Goal: Communication & Community: Ask a question

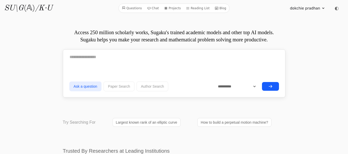
click at [325, 9] on icon at bounding box center [324, 8] width 4 height 4
click at [74, 60] on textarea at bounding box center [174, 57] width 210 height 13
paste textarea "**********"
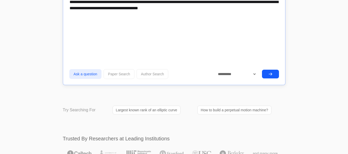
scroll to position [2157, 0]
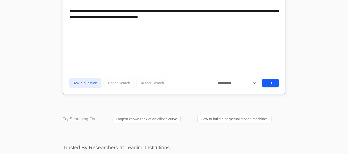
type textarea "**********"
click at [266, 85] on button "submit" at bounding box center [270, 83] width 17 height 9
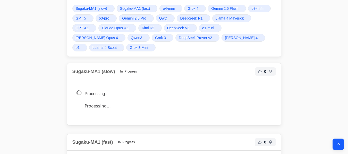
scroll to position [2366, 0]
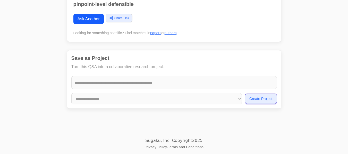
click div "Here is a technical note addressing your request. Relevant Papers: * The energy…"
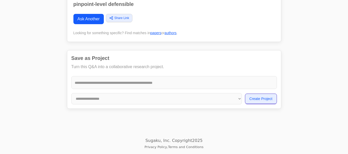
scroll to position [2409, 0]
drag, startPoint x: 106, startPoint y: 86, endPoint x: 73, endPoint y: 94, distance: 33.7
click div "Here is a technical note addressing your request. Relevant Papers: * The energy…"
copy div "Technical Note: A Principled Framework for Time Series Completion via Symmetry …"
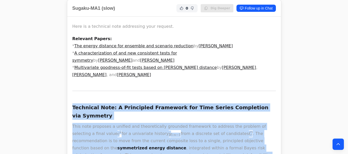
scroll to position [2409, 0]
click at [338, 144] on icon "Back to top" at bounding box center [338, 144] width 5 height 5
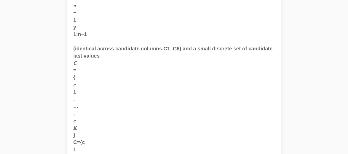
scroll to position [0, 0]
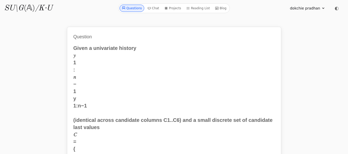
click at [132, 8] on link "Questions" at bounding box center [132, 8] width 25 height 7
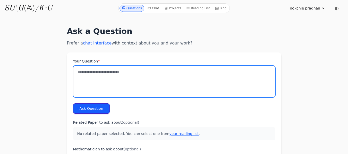
click at [77, 73] on textarea "Your Question *" at bounding box center [174, 81] width 202 height 31
paste textarea "**********"
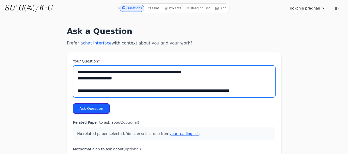
scroll to position [5505, 0]
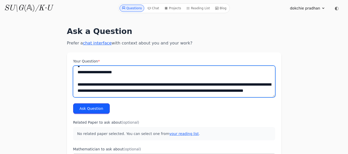
type textarea "**********"
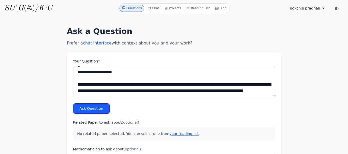
click at [95, 109] on button "Ask Question" at bounding box center [91, 109] width 37 height 10
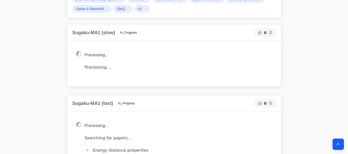
scroll to position [5966, 0]
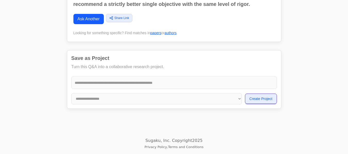
click ul "Relevant Papers: Theoretical comparisons of block bootstrap methods by Soumendr…"
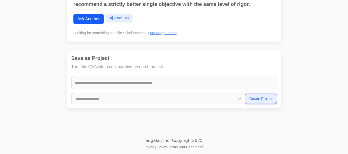
drag, startPoint x: 71, startPoint y: 35, endPoint x: 92, endPoint y: 18, distance: 27.1
click div "Here is a technical note addressing your questions on selecting a single best l…"
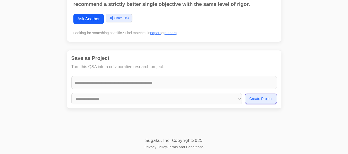
scroll to position [7601, 0]
drag, startPoint x: 72, startPoint y: 34, endPoint x: 140, endPoint y: 49, distance: 69.5
click div "Here is a technical note addressing your questions on selecting a single best l…"
copy div "Technical Note: On the Selection of a Terminal Value via a Symmetrized Energy D…"
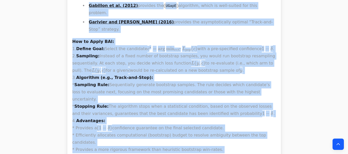
scroll to position [7601, 0]
click at [339, 145] on icon "Back to top" at bounding box center [338, 144] width 5 height 5
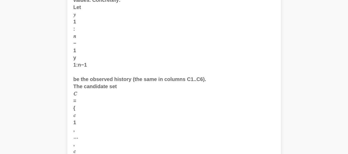
scroll to position [0, 0]
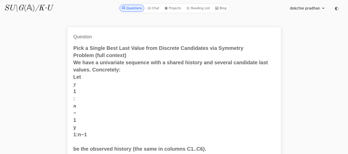
click at [134, 9] on link "Questions" at bounding box center [132, 8] width 25 height 7
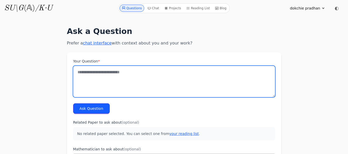
click at [78, 79] on textarea "Your Question *" at bounding box center [174, 81] width 202 height 31
paste textarea "**********"
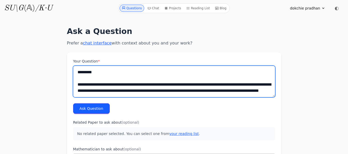
scroll to position [1798, 0]
type textarea "**********"
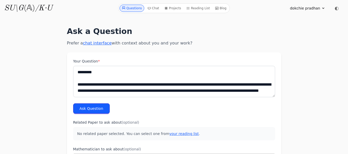
click at [90, 107] on button "Ask Question" at bounding box center [91, 109] width 37 height 10
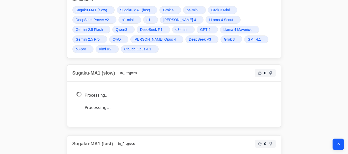
scroll to position [1920, 0]
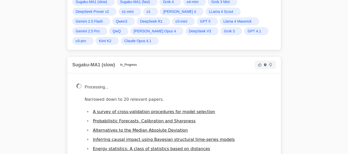
scroll to position [1920, 0]
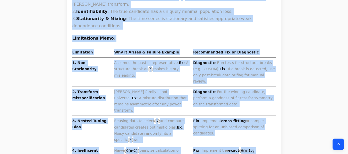
scroll to position [2984, 0]
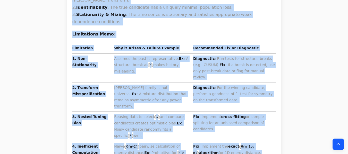
drag, startPoint x: 71, startPoint y: 47, endPoint x: 176, endPoint y: 94, distance: 114.8
copy div "L. Ipsumd Sitamet + Consect Ad e 217% seddoeius temporin utl etdolorem aliq eni…"
